Goal: Task Accomplishment & Management: Use online tool/utility

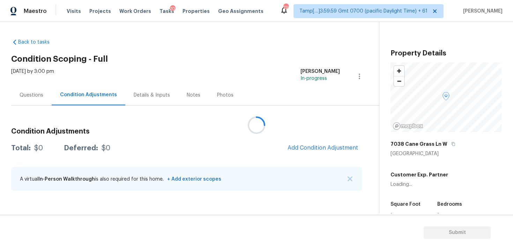
click at [160, 11] on div at bounding box center [256, 125] width 513 height 250
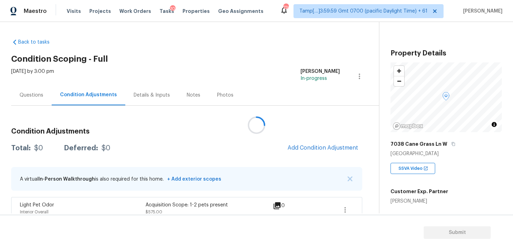
click at [160, 11] on div at bounding box center [256, 125] width 513 height 250
click at [160, 11] on span "Tasks" at bounding box center [166, 11] width 15 height 5
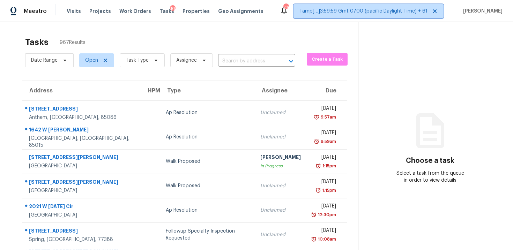
click at [379, 14] on span "Tamp[…]3:59:59 Gmt 0700 (pacific Daylight Time) + 61" at bounding box center [363, 11] width 128 height 7
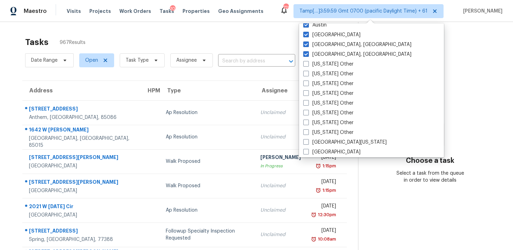
scroll to position [561, 0]
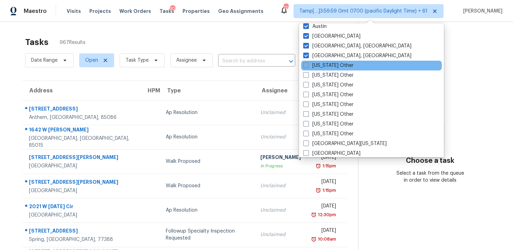
click at [324, 67] on label "[US_STATE] Other" at bounding box center [328, 65] width 50 height 7
click at [308, 67] on input "[US_STATE] Other" at bounding box center [305, 64] width 5 height 5
checkbox input "true"
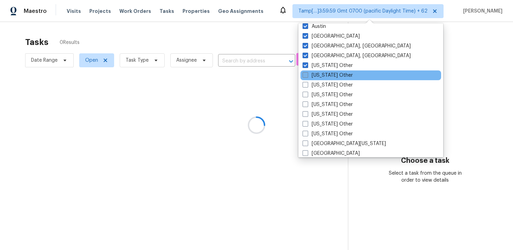
click at [325, 74] on label "[US_STATE] Other" at bounding box center [327, 75] width 50 height 7
click at [307, 74] on input "[US_STATE] Other" at bounding box center [304, 74] width 5 height 5
checkbox input "true"
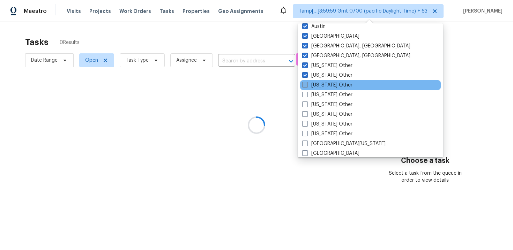
click at [325, 83] on label "[US_STATE] Other" at bounding box center [327, 85] width 50 height 7
click at [307, 83] on input "[US_STATE] Other" at bounding box center [304, 84] width 5 height 5
checkbox input "true"
click at [325, 89] on div "[US_STATE] Other" at bounding box center [370, 85] width 141 height 10
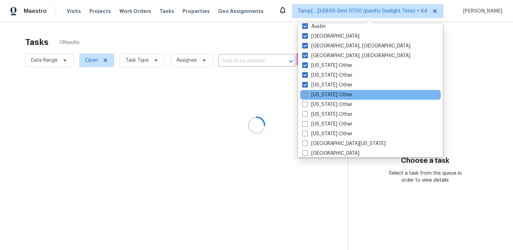
click at [325, 93] on label "[US_STATE] Other" at bounding box center [327, 94] width 50 height 7
click at [307, 93] on input "[US_STATE] Other" at bounding box center [304, 93] width 5 height 5
checkbox input "true"
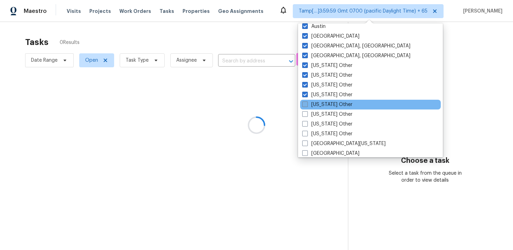
click at [326, 101] on label "[US_STATE] Other" at bounding box center [327, 104] width 50 height 7
click at [307, 101] on input "[US_STATE] Other" at bounding box center [304, 103] width 5 height 5
checkbox input "true"
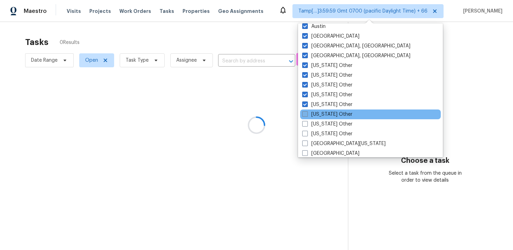
click at [327, 115] on label "[US_STATE] Other" at bounding box center [327, 114] width 50 height 7
click at [307, 115] on input "[US_STATE] Other" at bounding box center [304, 113] width 5 height 5
checkbox input "true"
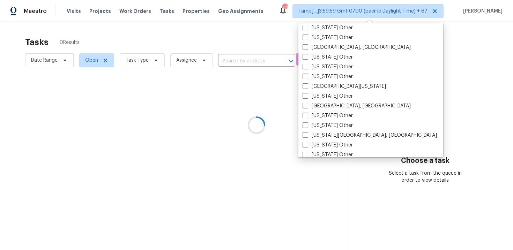
scroll to position [1053, 0]
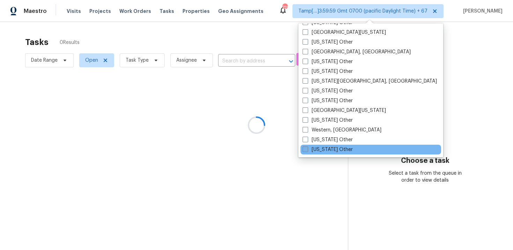
click at [329, 151] on label "[US_STATE] Other" at bounding box center [327, 149] width 50 height 7
click at [307, 151] on input "[US_STATE] Other" at bounding box center [304, 148] width 5 height 5
checkbox input "true"
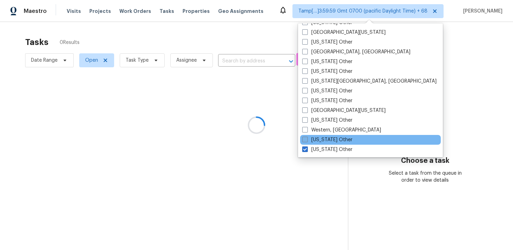
click at [328, 141] on label "[US_STATE] Other" at bounding box center [327, 139] width 50 height 7
click at [307, 141] on input "[US_STATE] Other" at bounding box center [304, 138] width 5 height 5
checkbox input "true"
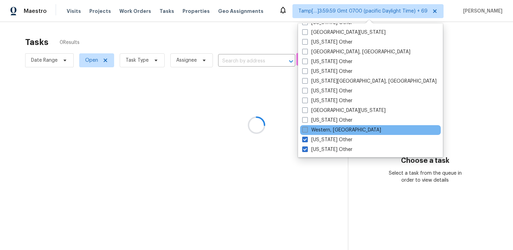
click at [328, 130] on label "Western, [GEOGRAPHIC_DATA]" at bounding box center [341, 130] width 79 height 7
click at [307, 130] on input "Western, [GEOGRAPHIC_DATA]" at bounding box center [304, 129] width 5 height 5
checkbox input "true"
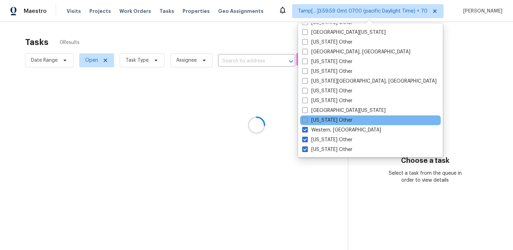
click at [327, 121] on label "[US_STATE] Other" at bounding box center [327, 120] width 50 height 7
click at [307, 121] on input "[US_STATE] Other" at bounding box center [304, 119] width 5 height 5
checkbox input "true"
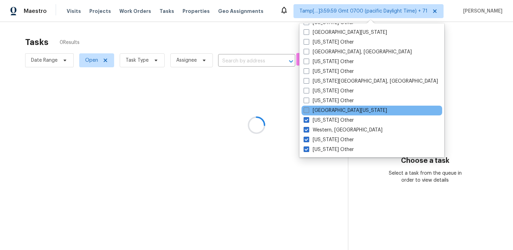
click at [327, 108] on label "[GEOGRAPHIC_DATA][US_STATE]" at bounding box center [344, 110] width 83 height 7
click at [308, 108] on input "[GEOGRAPHIC_DATA][US_STATE]" at bounding box center [305, 109] width 5 height 5
checkbox input "true"
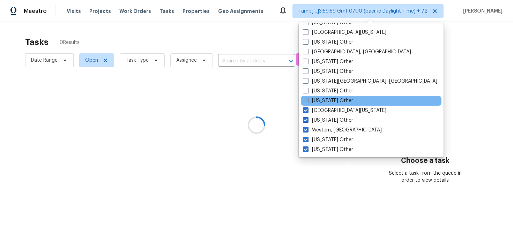
click at [326, 97] on label "[US_STATE] Other" at bounding box center [328, 100] width 50 height 7
click at [307, 97] on input "[US_STATE] Other" at bounding box center [305, 99] width 5 height 5
checkbox input "true"
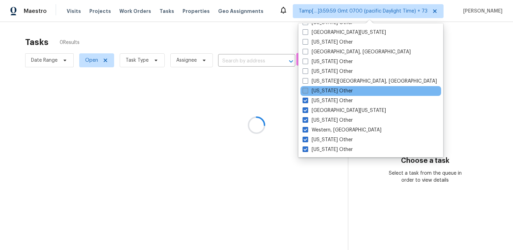
click at [326, 91] on label "[US_STATE] Other" at bounding box center [327, 91] width 50 height 7
click at [307, 91] on input "[US_STATE] Other" at bounding box center [304, 90] width 5 height 5
checkbox input "true"
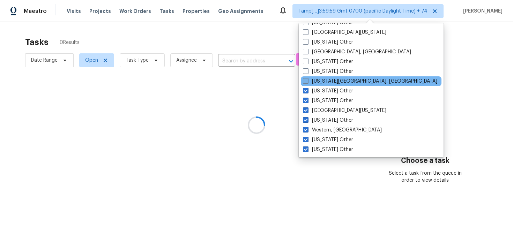
click at [326, 83] on label "[US_STATE][GEOGRAPHIC_DATA], [GEOGRAPHIC_DATA]" at bounding box center [370, 81] width 134 height 7
click at [307, 82] on input "[US_STATE][GEOGRAPHIC_DATA], [GEOGRAPHIC_DATA]" at bounding box center [305, 80] width 5 height 5
checkbox input "true"
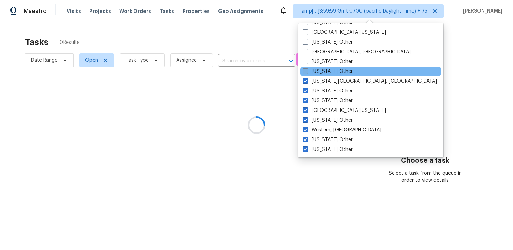
click at [324, 69] on label "[US_STATE] Other" at bounding box center [327, 71] width 50 height 7
click at [307, 69] on input "[US_STATE] Other" at bounding box center [304, 70] width 5 height 5
checkbox input "true"
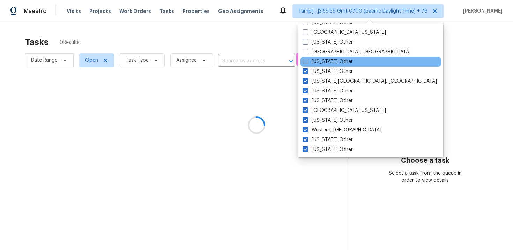
click at [324, 65] on label "[US_STATE] Other" at bounding box center [327, 61] width 50 height 7
click at [307, 63] on input "[US_STATE] Other" at bounding box center [304, 60] width 5 height 5
checkbox input "true"
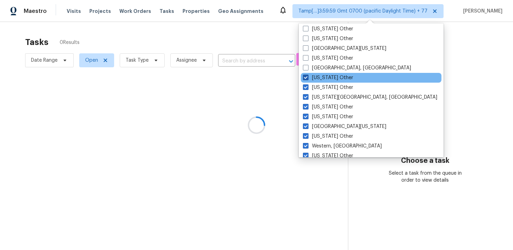
click at [324, 65] on label "[GEOGRAPHIC_DATA], [GEOGRAPHIC_DATA]" at bounding box center [357, 68] width 108 height 7
click at [307, 65] on input "[GEOGRAPHIC_DATA], [GEOGRAPHIC_DATA]" at bounding box center [305, 67] width 5 height 5
checkbox input "true"
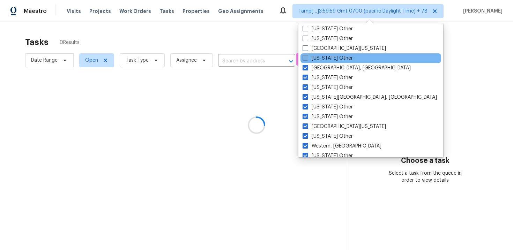
click at [324, 59] on label "[US_STATE] Other" at bounding box center [327, 58] width 50 height 7
click at [307, 59] on input "[US_STATE] Other" at bounding box center [304, 57] width 5 height 5
checkbox input "true"
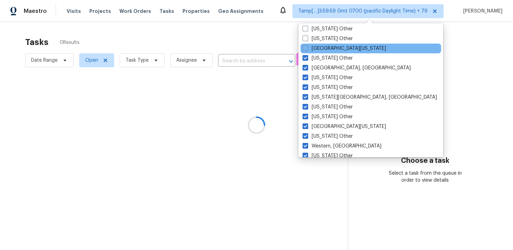
click at [323, 52] on div "[GEOGRAPHIC_DATA][US_STATE]" at bounding box center [370, 49] width 141 height 10
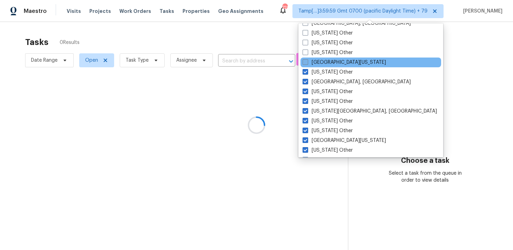
click at [324, 62] on label "[GEOGRAPHIC_DATA][US_STATE]" at bounding box center [343, 62] width 83 height 7
click at [307, 62] on input "[GEOGRAPHIC_DATA][US_STATE]" at bounding box center [304, 61] width 5 height 5
checkbox input "true"
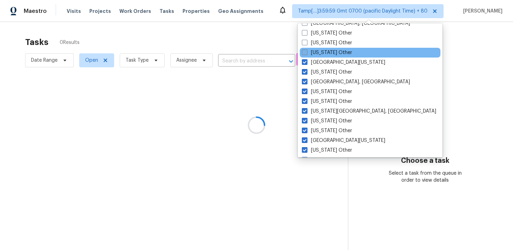
click at [324, 50] on label "[US_STATE] Other" at bounding box center [327, 52] width 50 height 7
click at [306, 50] on input "[US_STATE] Other" at bounding box center [304, 51] width 5 height 5
checkbox input "true"
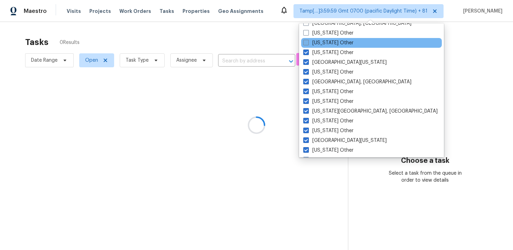
click at [324, 45] on label "[US_STATE] Other" at bounding box center [328, 42] width 50 height 7
click at [308, 44] on input "[US_STATE] Other" at bounding box center [305, 41] width 5 height 5
checkbox input "true"
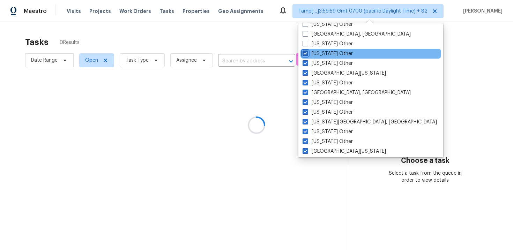
scroll to position [1011, 0]
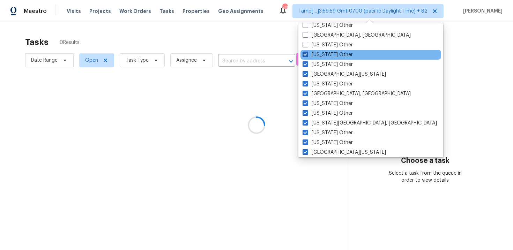
click at [324, 45] on label "[US_STATE] Other" at bounding box center [327, 44] width 50 height 7
click at [307, 45] on input "[US_STATE] Other" at bounding box center [304, 43] width 5 height 5
checkbox input "true"
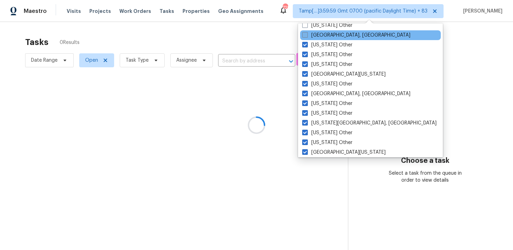
click at [323, 37] on label "[GEOGRAPHIC_DATA], [GEOGRAPHIC_DATA]" at bounding box center [356, 35] width 108 height 7
click at [307, 36] on input "[GEOGRAPHIC_DATA], [GEOGRAPHIC_DATA]" at bounding box center [304, 34] width 5 height 5
checkbox input "true"
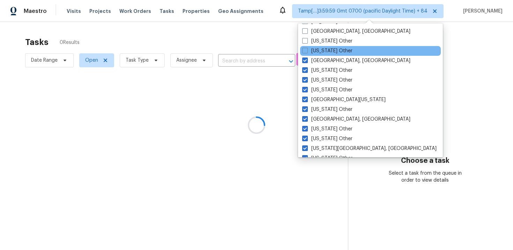
click at [324, 46] on div "[US_STATE] Other" at bounding box center [370, 51] width 141 height 10
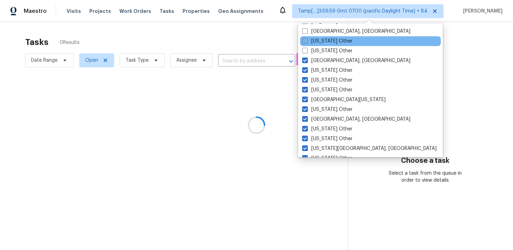
click at [324, 41] on label "[US_STATE] Other" at bounding box center [327, 41] width 50 height 7
click at [307, 41] on input "[US_STATE] Other" at bounding box center [304, 40] width 5 height 5
checkbox input "true"
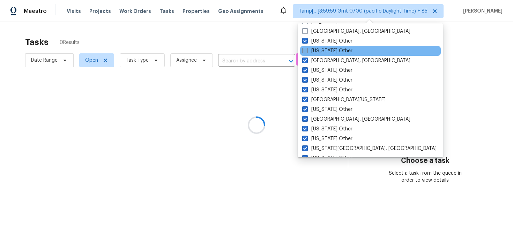
click at [325, 48] on label "[US_STATE] Other" at bounding box center [327, 50] width 50 height 7
click at [307, 48] on input "[US_STATE] Other" at bounding box center [304, 49] width 5 height 5
checkbox input "true"
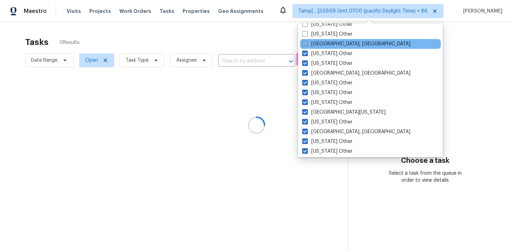
click at [325, 44] on label "[GEOGRAPHIC_DATA], [GEOGRAPHIC_DATA]" at bounding box center [356, 43] width 108 height 7
click at [307, 44] on input "[GEOGRAPHIC_DATA], [GEOGRAPHIC_DATA]" at bounding box center [304, 42] width 5 height 5
checkbox input "true"
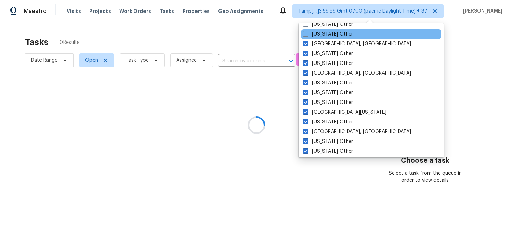
click at [323, 30] on div "[US_STATE] Other" at bounding box center [371, 34] width 141 height 10
click at [325, 37] on label "[US_STATE] Other" at bounding box center [328, 34] width 50 height 7
click at [307, 35] on input "[US_STATE] Other" at bounding box center [305, 33] width 5 height 5
checkbox input "true"
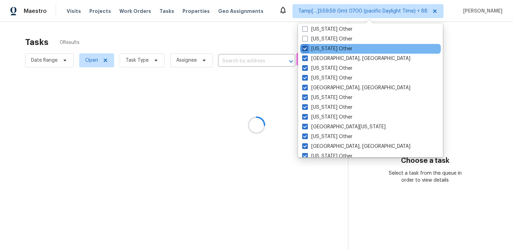
scroll to position [956, 0]
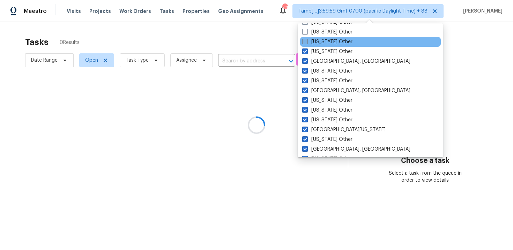
click at [325, 39] on label "[US_STATE] Other" at bounding box center [327, 41] width 50 height 7
click at [307, 39] on input "[US_STATE] Other" at bounding box center [304, 40] width 5 height 5
checkbox input "true"
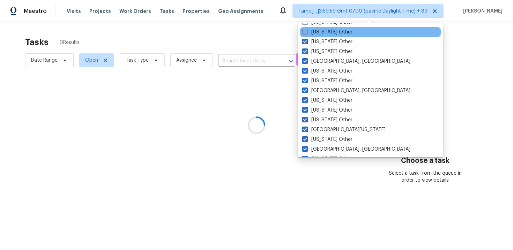
click at [325, 35] on label "[US_STATE] Other" at bounding box center [327, 32] width 50 height 7
click at [307, 33] on input "[US_STATE] Other" at bounding box center [304, 31] width 5 height 5
checkbox input "true"
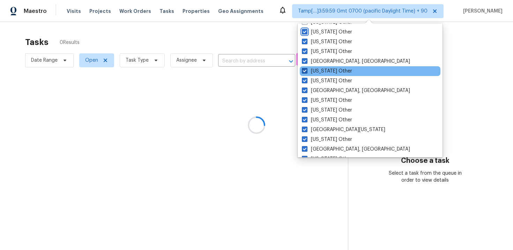
scroll to position [901, 0]
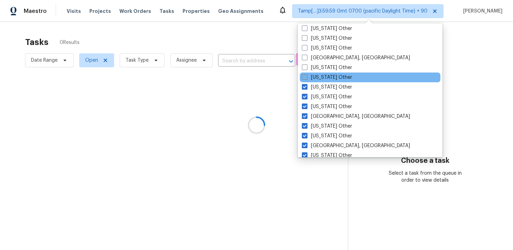
click at [330, 77] on label "[US_STATE] Other" at bounding box center [327, 77] width 50 height 7
click at [306, 77] on input "[US_STATE] Other" at bounding box center [304, 76] width 5 height 5
checkbox input "true"
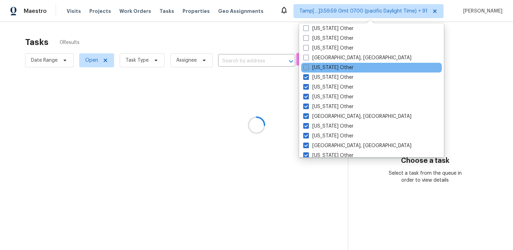
click at [329, 67] on label "[US_STATE] Other" at bounding box center [328, 67] width 50 height 7
click at [308, 67] on input "[US_STATE] Other" at bounding box center [305, 66] width 5 height 5
checkbox input "true"
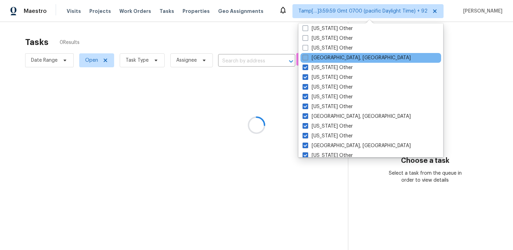
click at [329, 59] on label "[GEOGRAPHIC_DATA], [GEOGRAPHIC_DATA]" at bounding box center [356, 57] width 108 height 7
click at [307, 59] on input "[GEOGRAPHIC_DATA], [GEOGRAPHIC_DATA]" at bounding box center [304, 56] width 5 height 5
checkbox input "true"
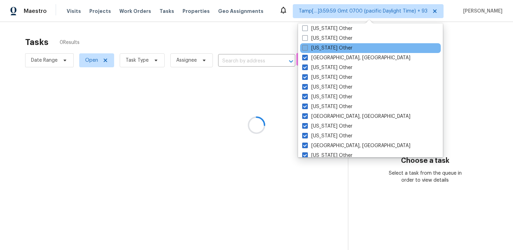
click at [328, 47] on label "[US_STATE] Other" at bounding box center [327, 48] width 50 height 7
click at [307, 47] on input "[US_STATE] Other" at bounding box center [304, 47] width 5 height 5
checkbox input "true"
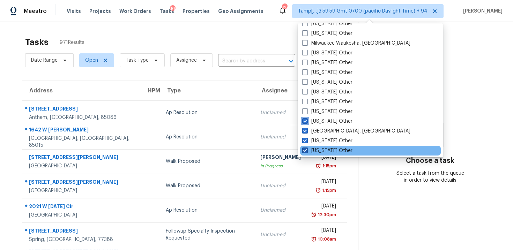
scroll to position [828, 0]
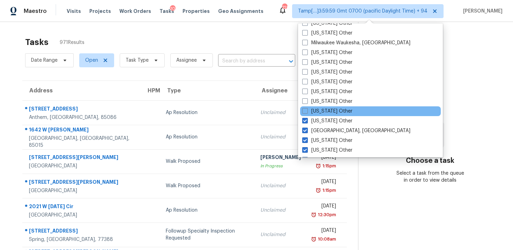
click at [309, 107] on div "[US_STATE] Other" at bounding box center [370, 111] width 141 height 10
click at [309, 111] on label "[US_STATE] Other" at bounding box center [327, 111] width 50 height 7
click at [307, 111] on input "[US_STATE] Other" at bounding box center [304, 110] width 5 height 5
checkbox input "true"
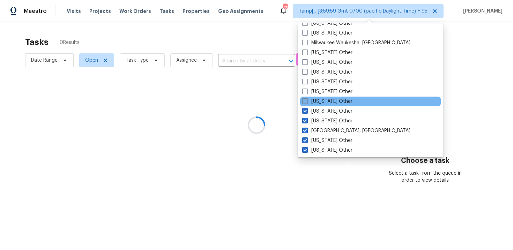
click at [309, 103] on label "[US_STATE] Other" at bounding box center [327, 101] width 50 height 7
click at [307, 103] on input "[US_STATE] Other" at bounding box center [304, 100] width 5 height 5
checkbox input "true"
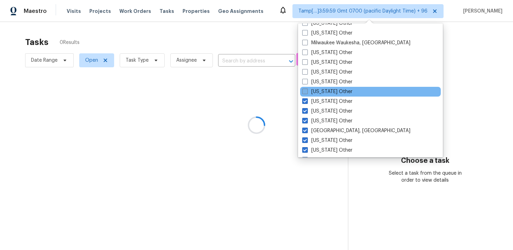
click at [310, 93] on label "[US_STATE] Other" at bounding box center [327, 91] width 50 height 7
click at [307, 93] on input "[US_STATE] Other" at bounding box center [304, 90] width 5 height 5
checkbox input "true"
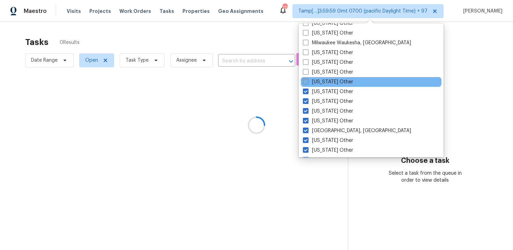
click at [310, 82] on label "[US_STATE] Other" at bounding box center [328, 81] width 50 height 7
click at [307, 82] on input "[US_STATE] Other" at bounding box center [305, 80] width 5 height 5
checkbox input "true"
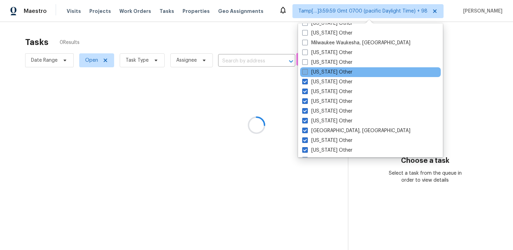
click at [310, 73] on label "[US_STATE] Other" at bounding box center [327, 72] width 50 height 7
click at [307, 73] on input "[US_STATE] Other" at bounding box center [304, 71] width 5 height 5
checkbox input "true"
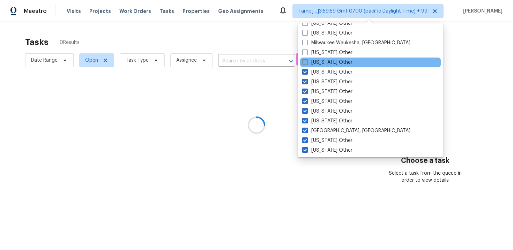
click at [310, 63] on label "[US_STATE] Other" at bounding box center [327, 62] width 50 height 7
click at [307, 63] on input "[US_STATE] Other" at bounding box center [304, 61] width 5 height 5
checkbox input "true"
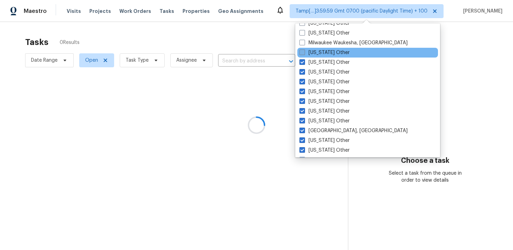
click at [309, 54] on label "[US_STATE] Other" at bounding box center [324, 52] width 50 height 7
click at [304, 54] on input "[US_STATE] Other" at bounding box center [301, 51] width 5 height 5
checkbox input "true"
